Goal: Task Accomplishment & Management: Use online tool/utility

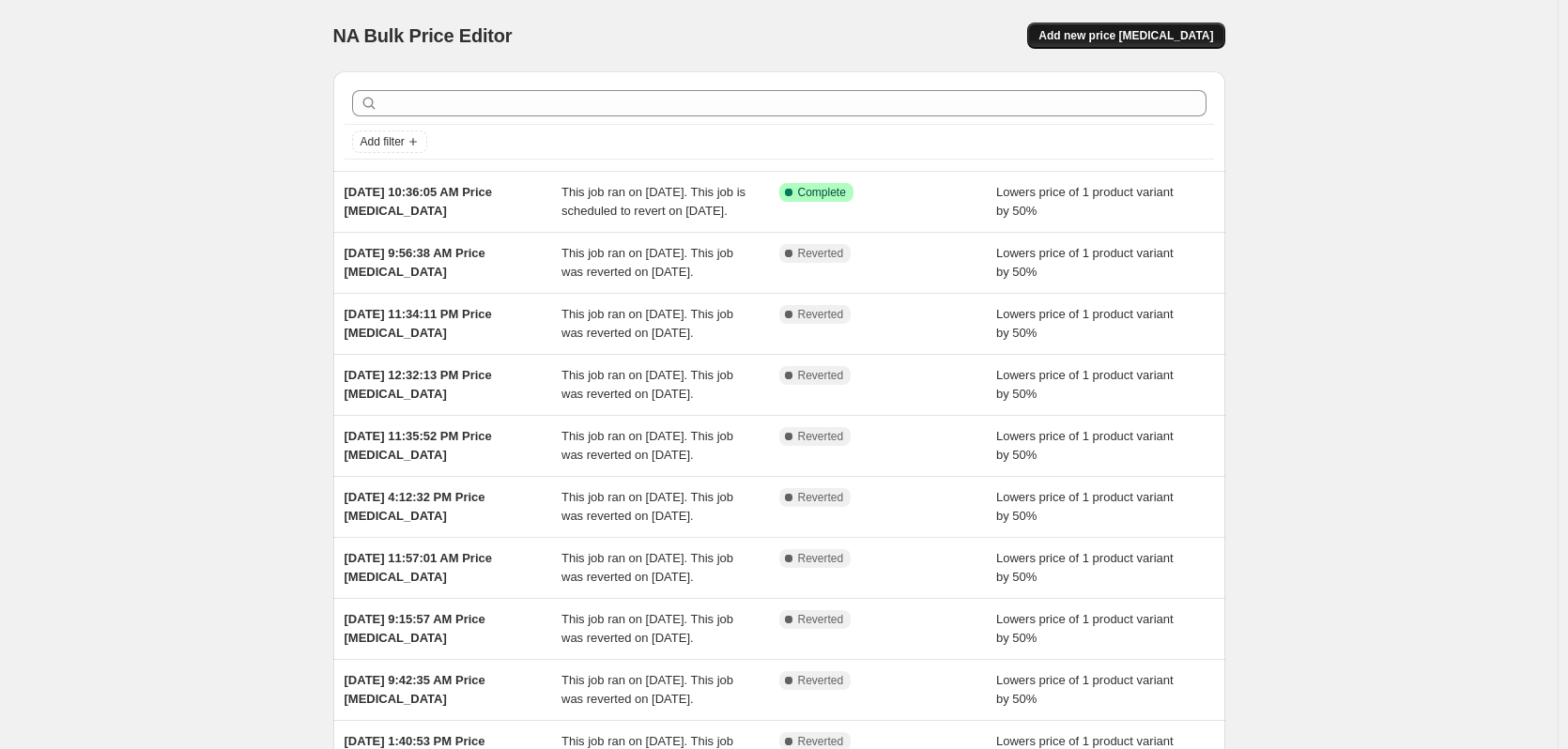
click at [1179, 35] on span "Add new price [MEDICAL_DATA]" at bounding box center [1126, 36] width 175 height 15
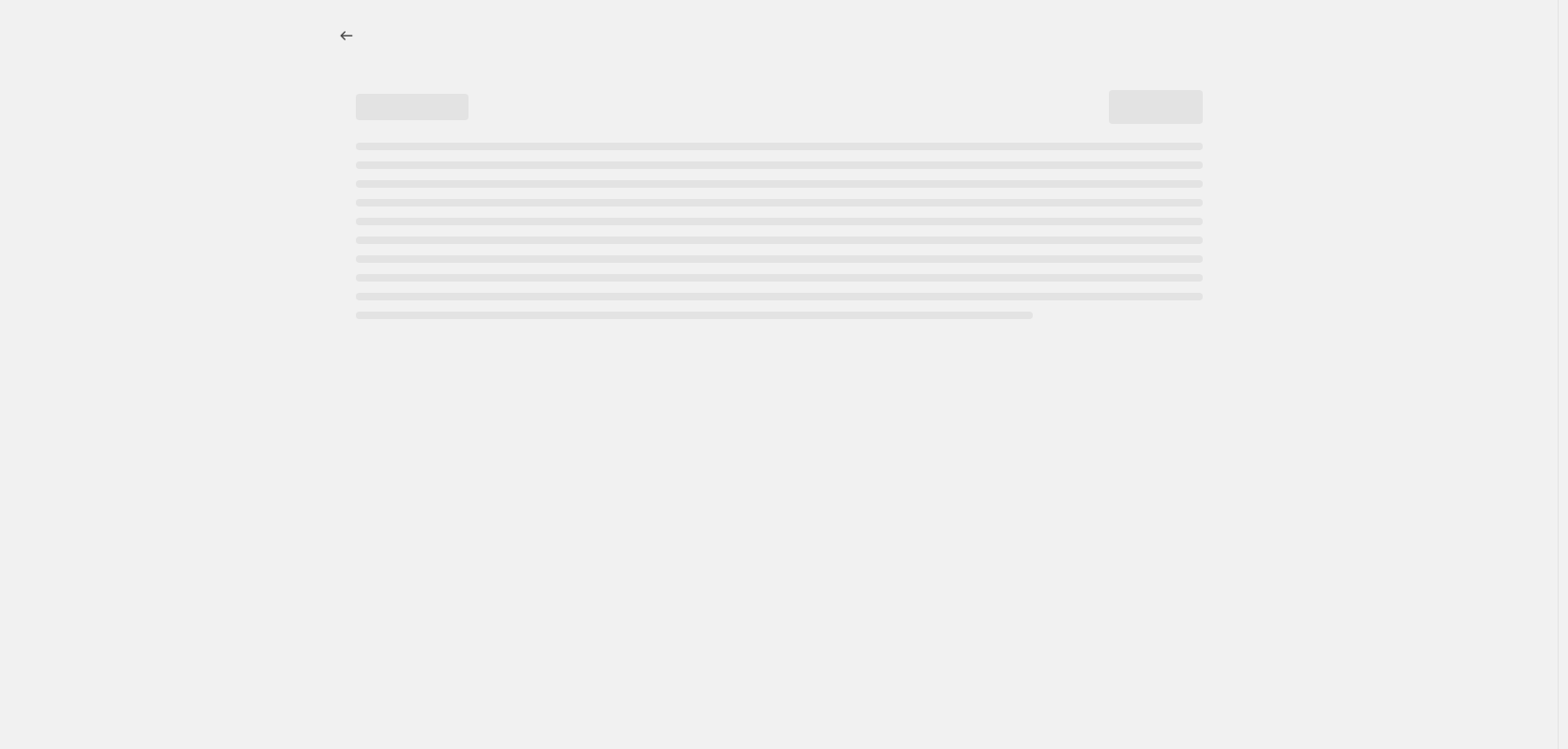
select select "percentage"
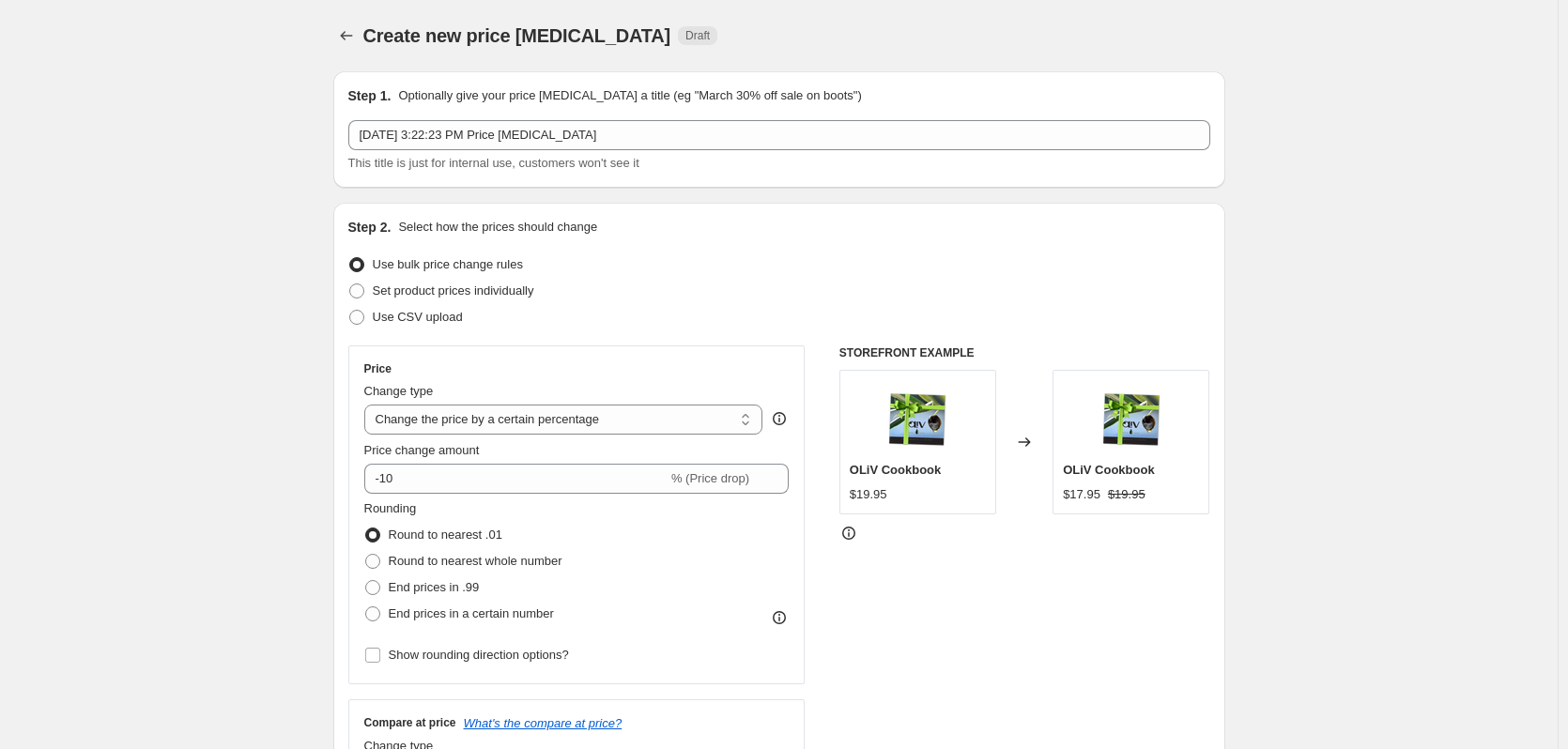
click at [552, 455] on div "Price change amount" at bounding box center [577, 451] width 425 height 19
drag, startPoint x: 555, startPoint y: 462, endPoint x: 553, endPoint y: 478, distance: 16.1
click at [557, 465] on div "Price change amount -10 % (Price drop)" at bounding box center [577, 467] width 425 height 52
type input "-1"
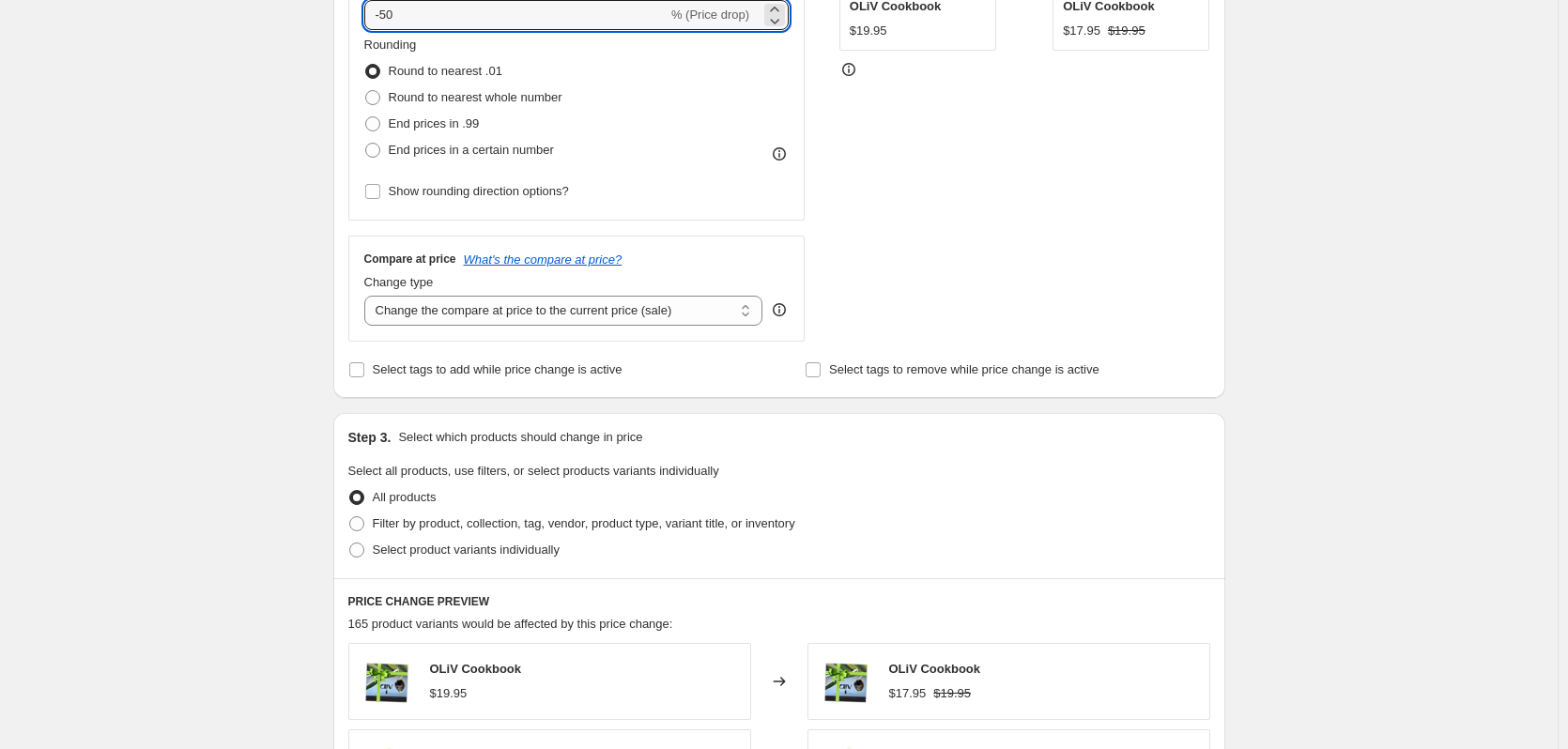
scroll to position [465, 0]
type input "-50"
click at [469, 555] on span "Select product variants individually" at bounding box center [466, 547] width 186 height 14
click at [350, 542] on input "Select product variants individually" at bounding box center [349, 541] width 1 height 1
radio input "true"
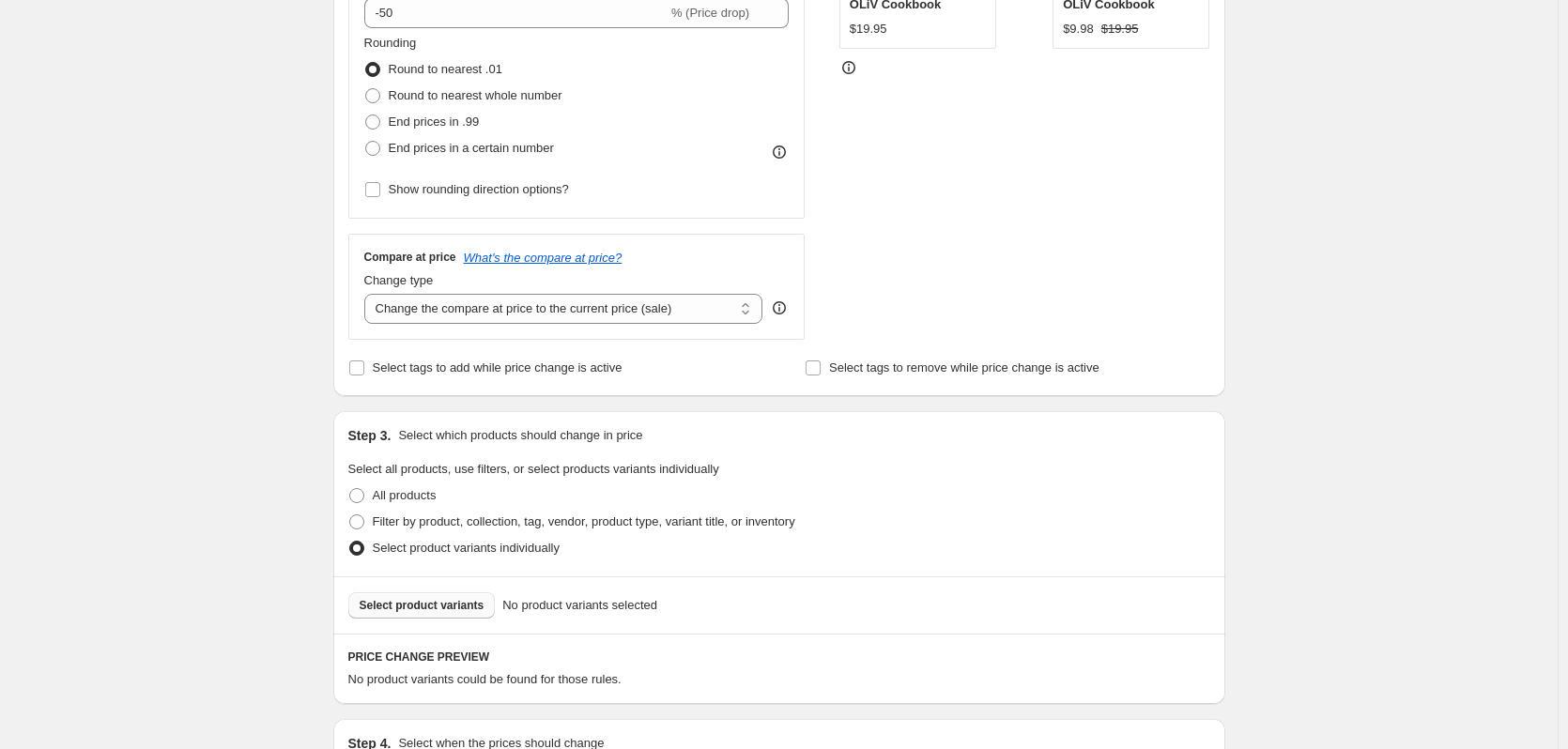
click at [459, 598] on button "Select product variants" at bounding box center [421, 606] width 147 height 27
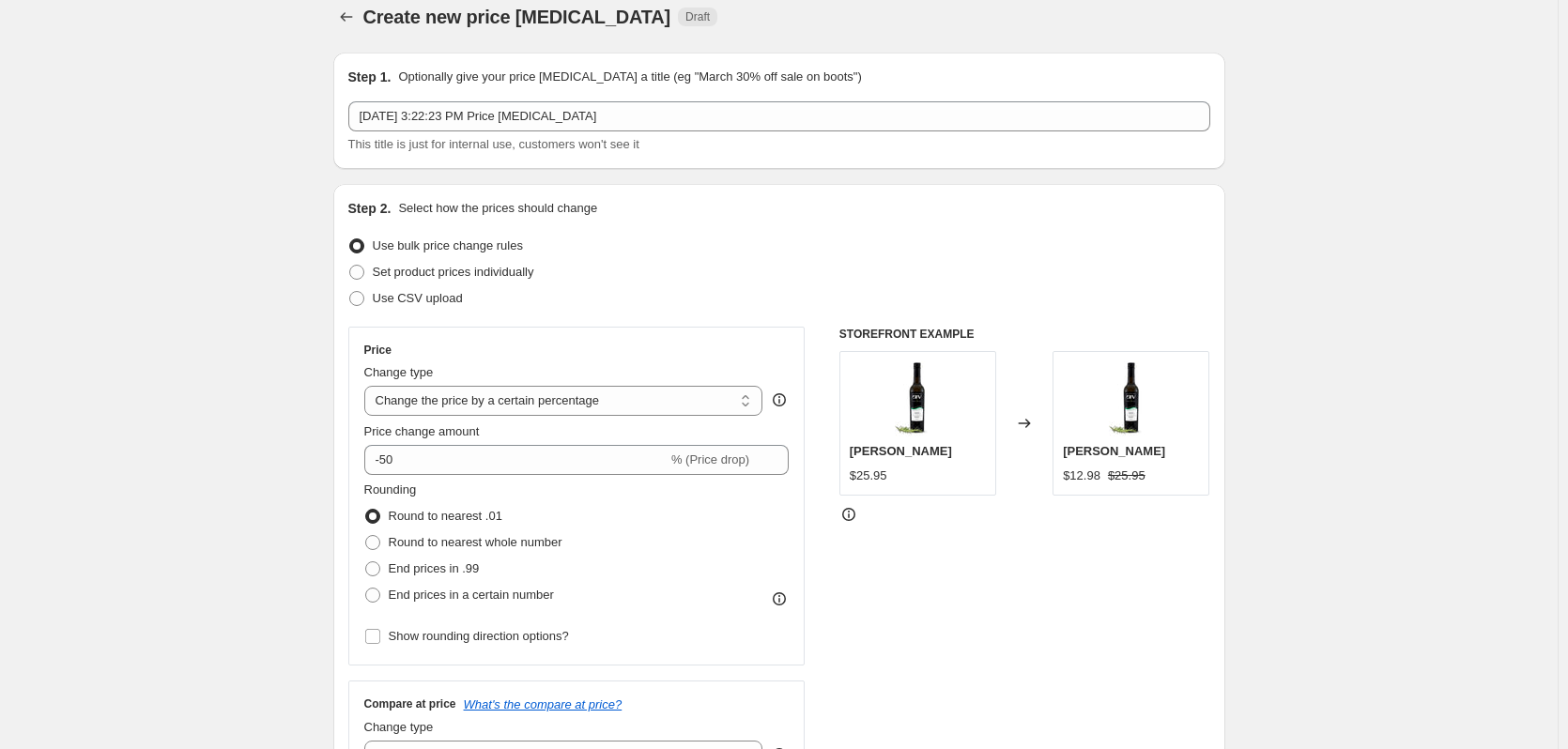
scroll to position [840, 0]
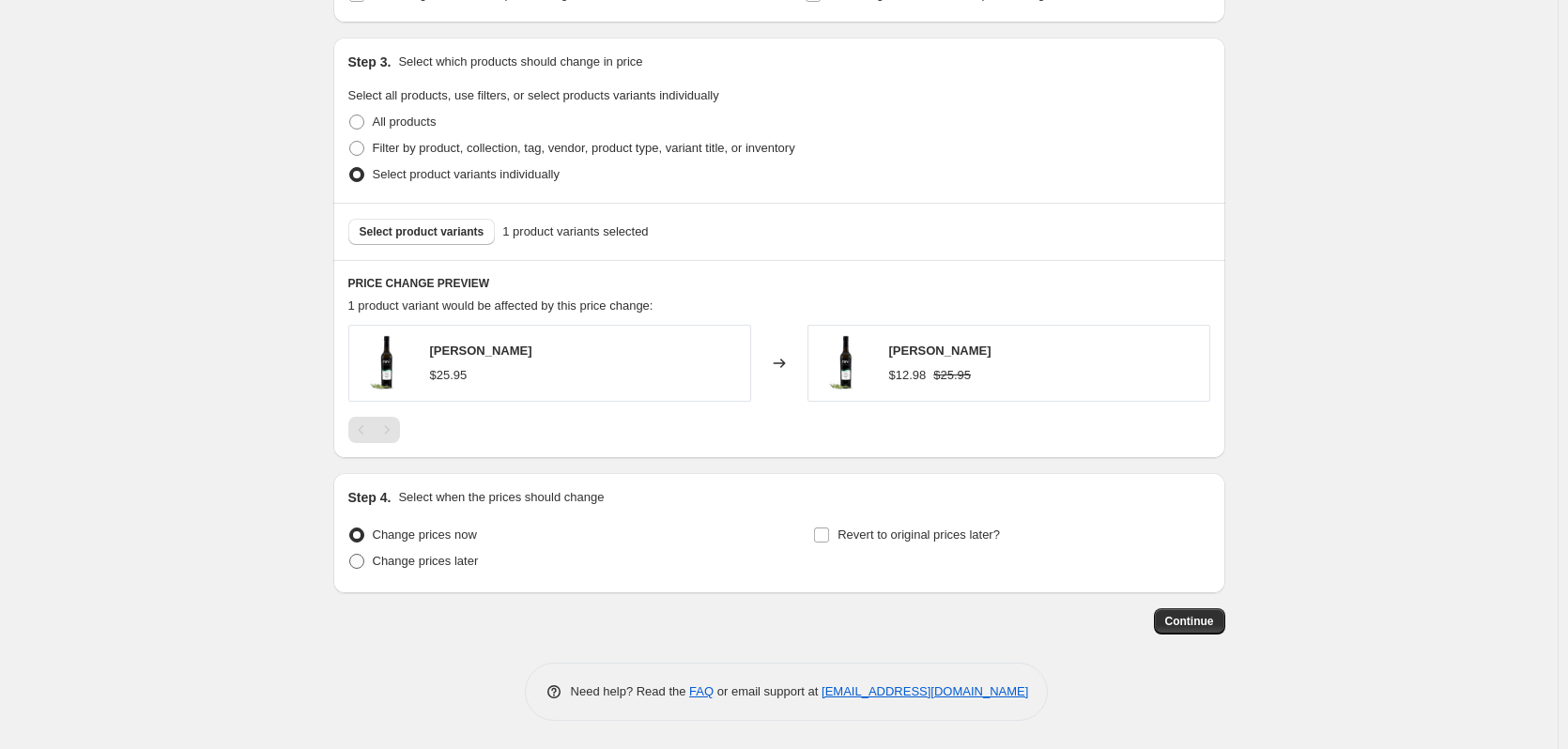
drag, startPoint x: 461, startPoint y: 587, endPoint x: 469, endPoint y: 574, distance: 15.3
click at [466, 578] on div "Step 4. Select when the prices should change Change prices now Change prices la…" at bounding box center [778, 533] width 892 height 120
click at [470, 572] on label "Change prices later" at bounding box center [413, 562] width 130 height 27
click at [350, 555] on input "Change prices later" at bounding box center [349, 554] width 1 height 1
radio input "true"
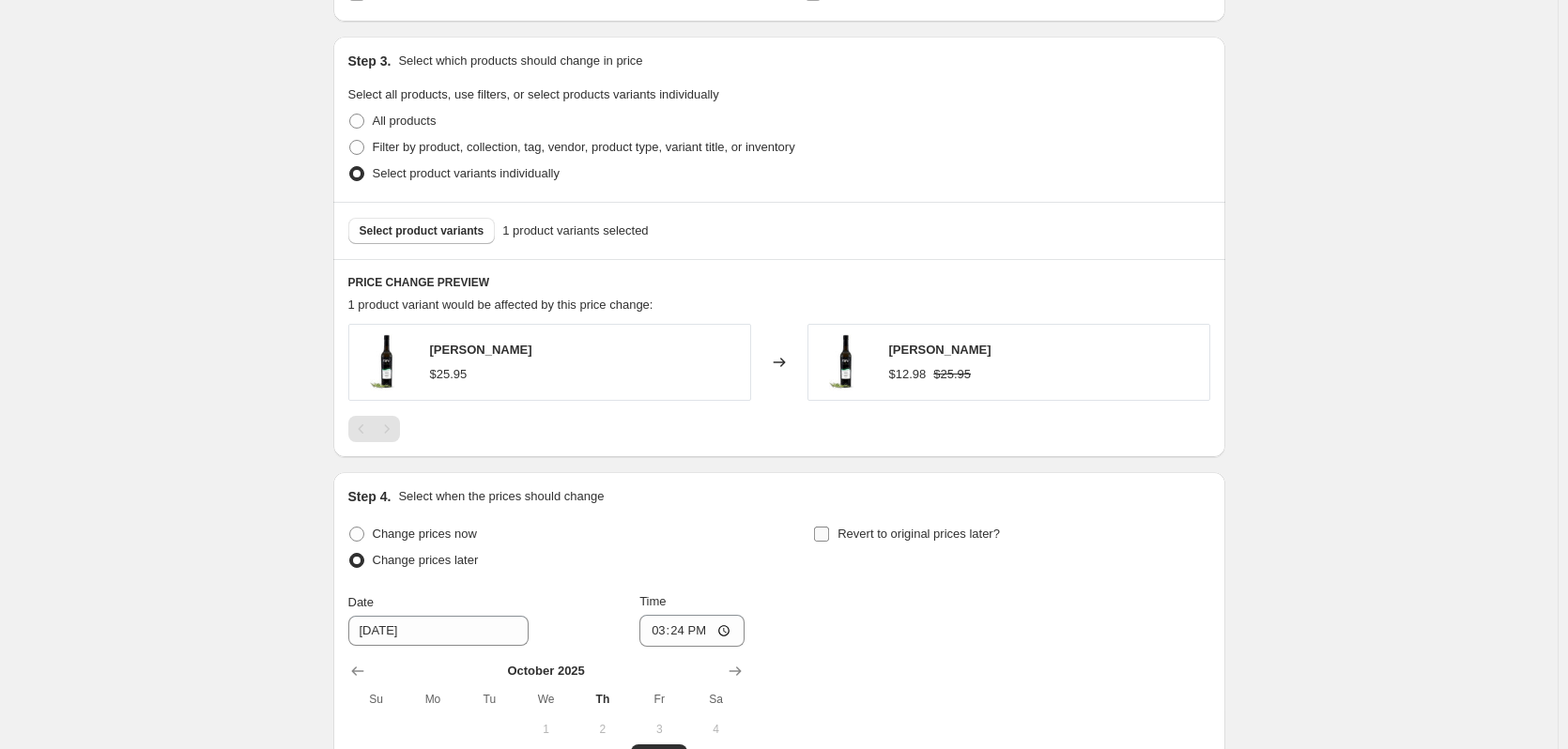
click at [949, 535] on span "Revert to original prices later?" at bounding box center [918, 534] width 163 height 14
click at [829, 535] on input "Revert to original prices later?" at bounding box center [822, 535] width 15 height 15
checkbox input "true"
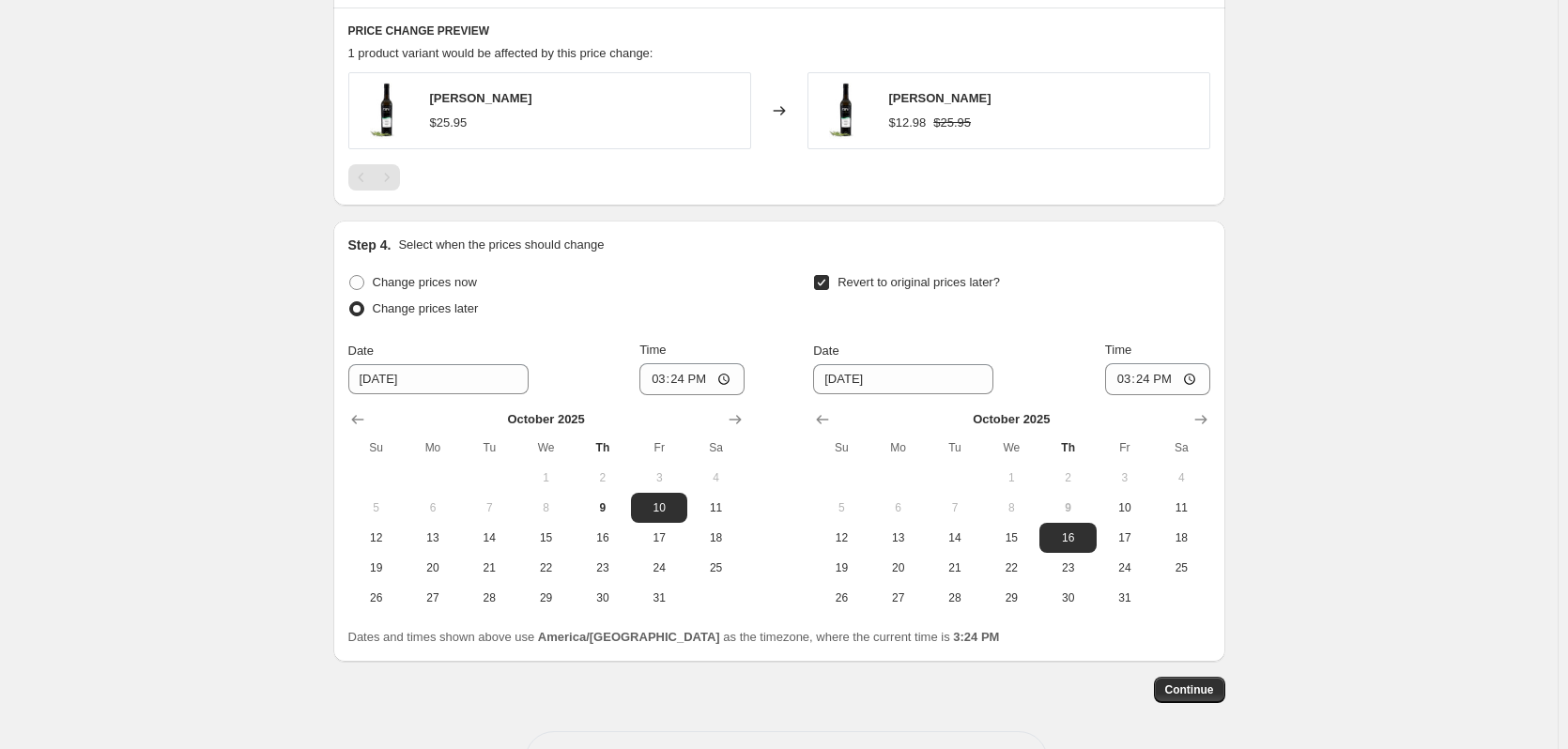
scroll to position [1162, 0]
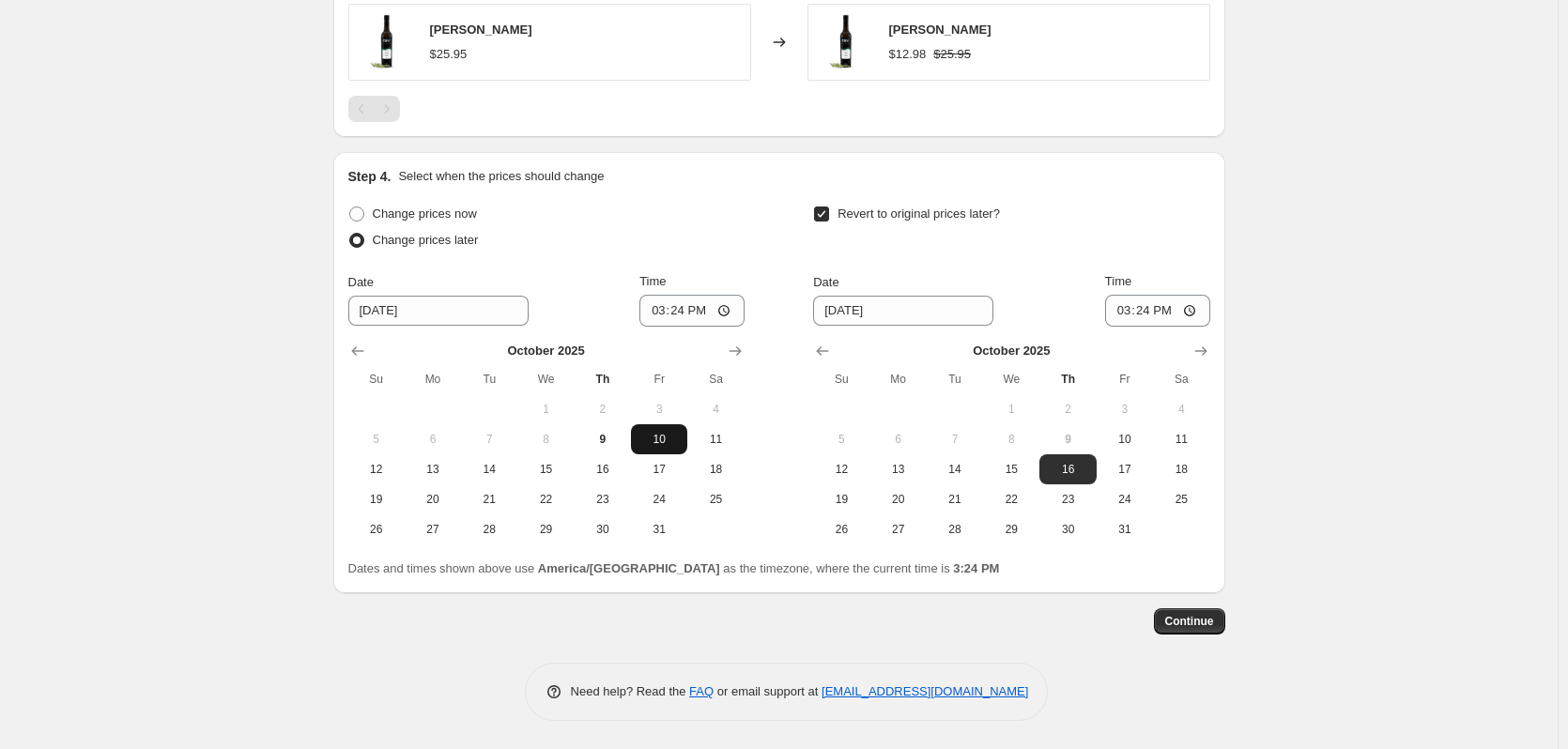
click at [653, 433] on span "10" at bounding box center [658, 440] width 41 height 15
click at [662, 303] on input "15:24" at bounding box center [692, 311] width 106 height 32
type input "00:01"
type input "11:59"
click at [1215, 631] on button "Continue" at bounding box center [1189, 621] width 71 height 27
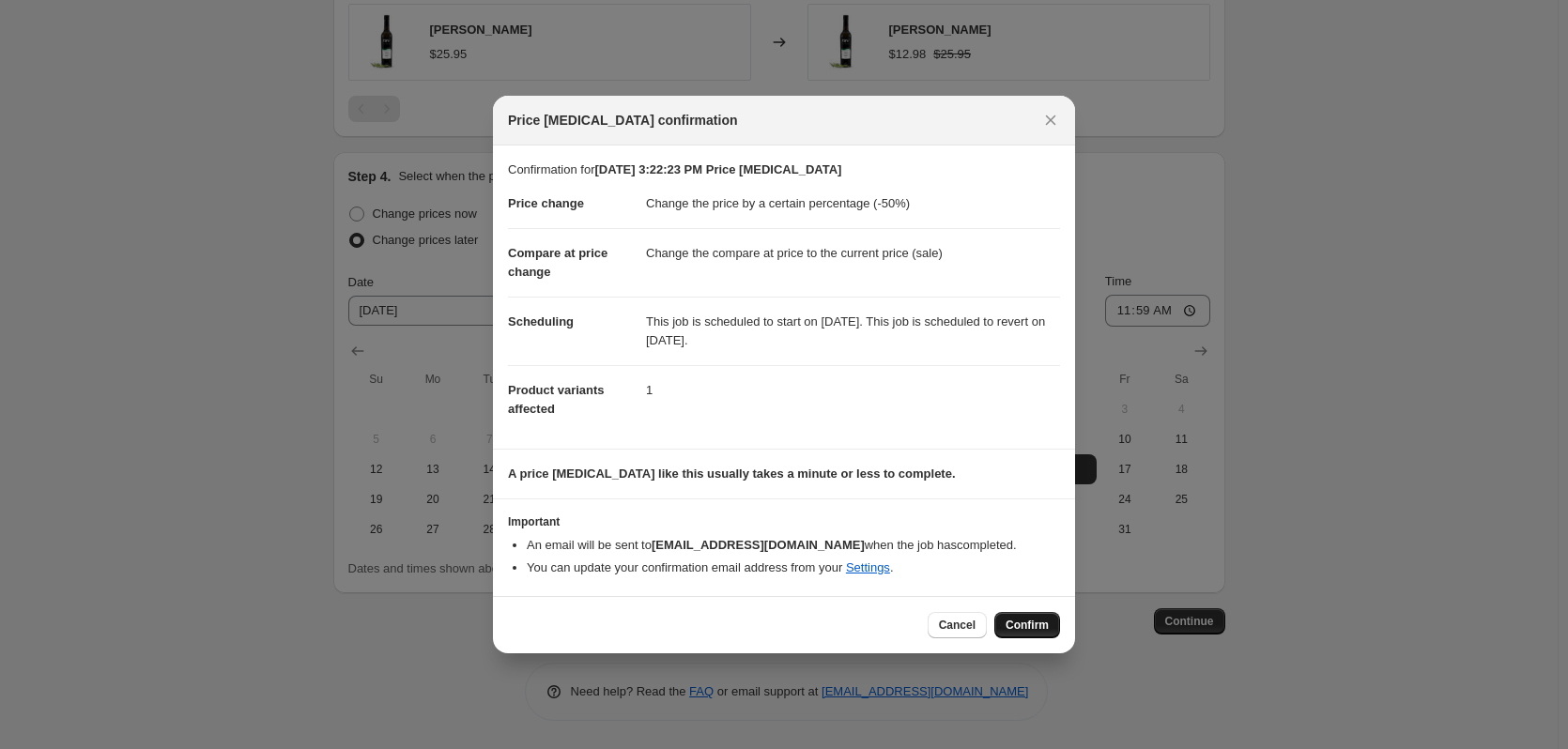
click at [1021, 630] on span "Confirm" at bounding box center [1027, 625] width 43 height 15
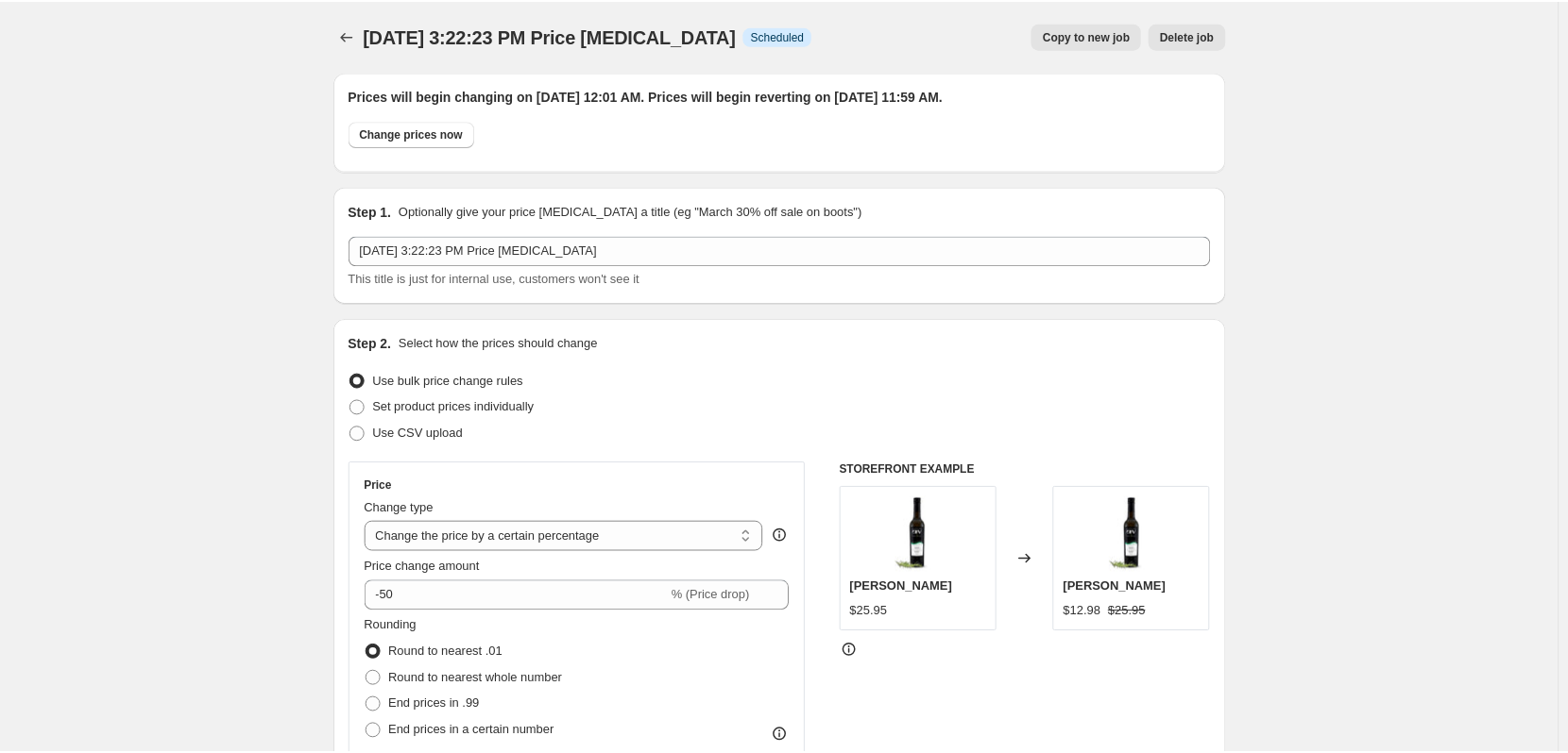
scroll to position [1168, 0]
